Goal: Information Seeking & Learning: Check status

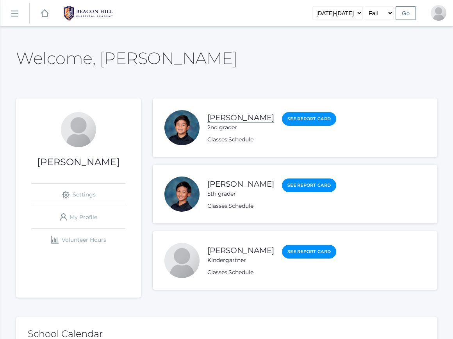
click at [234, 122] on link "[PERSON_NAME]" at bounding box center [241, 118] width 67 height 10
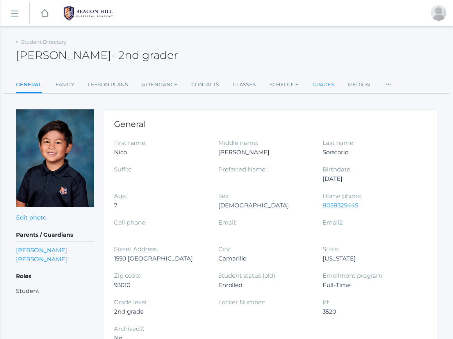
click at [322, 87] on link "Grades" at bounding box center [324, 85] width 22 height 16
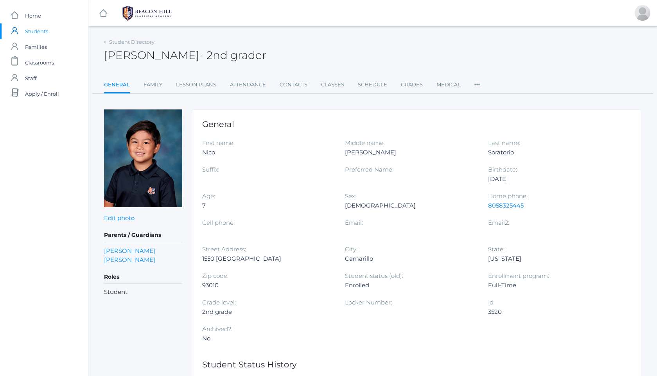
click at [154, 15] on img at bounding box center [147, 14] width 59 height 20
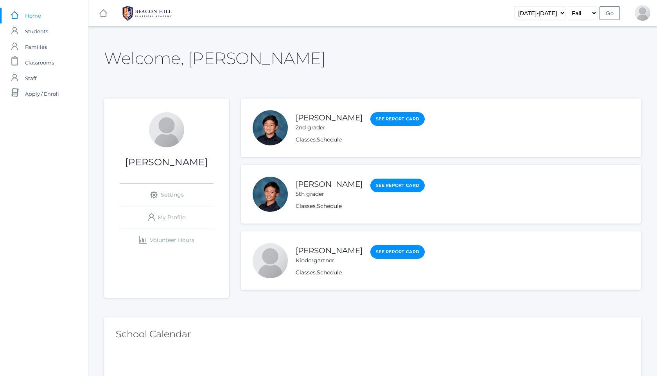
click at [333, 248] on link "[PERSON_NAME]" at bounding box center [328, 250] width 67 height 9
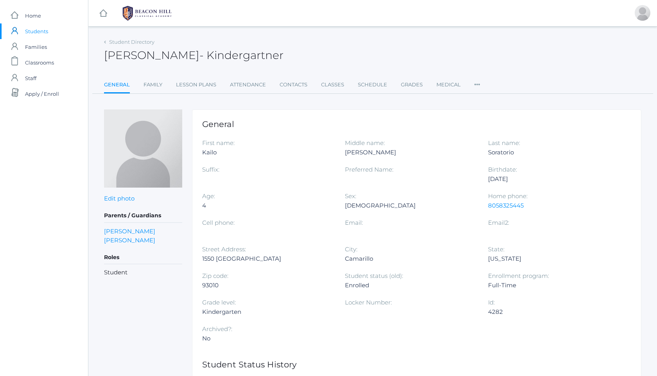
click at [411, 80] on link "Grades" at bounding box center [412, 85] width 22 height 16
click at [411, 86] on link "Grades" at bounding box center [412, 85] width 22 height 16
click at [141, 7] on img at bounding box center [147, 14] width 59 height 20
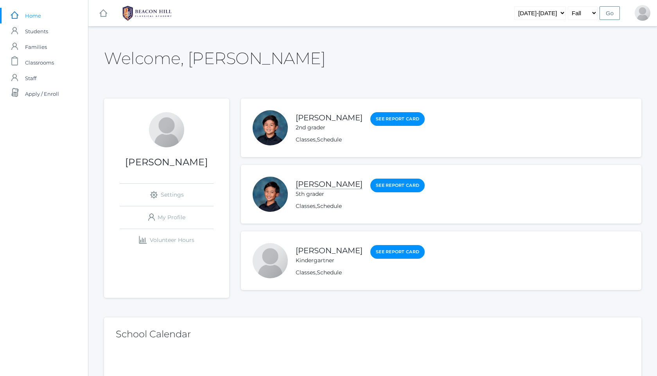
click at [338, 186] on link "[PERSON_NAME]" at bounding box center [328, 184] width 67 height 10
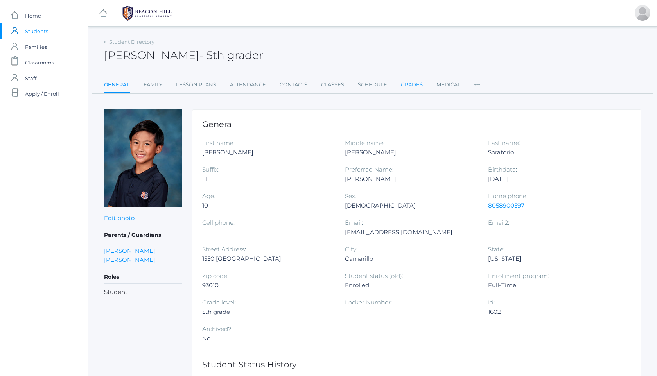
click at [414, 87] on link "Grades" at bounding box center [412, 85] width 22 height 16
